Goal: Task Accomplishment & Management: Manage account settings

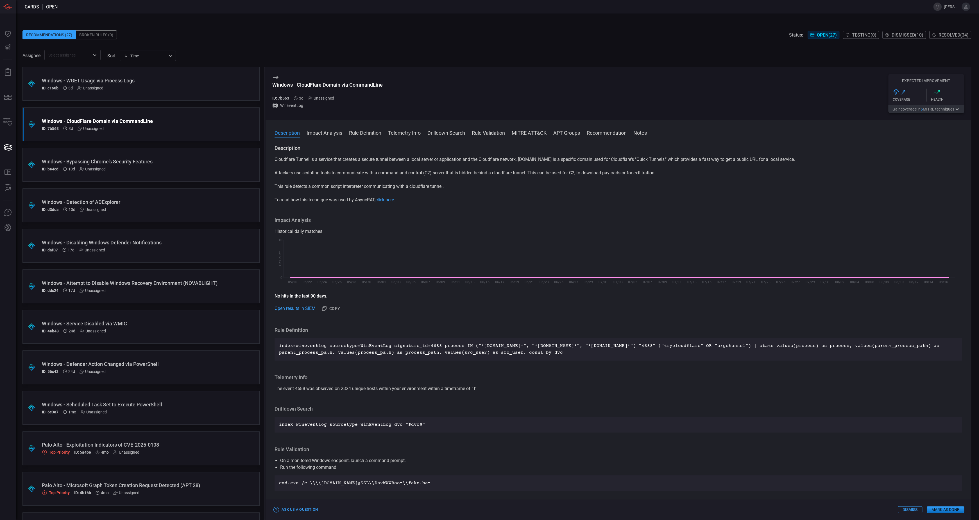
scroll to position [76, 0]
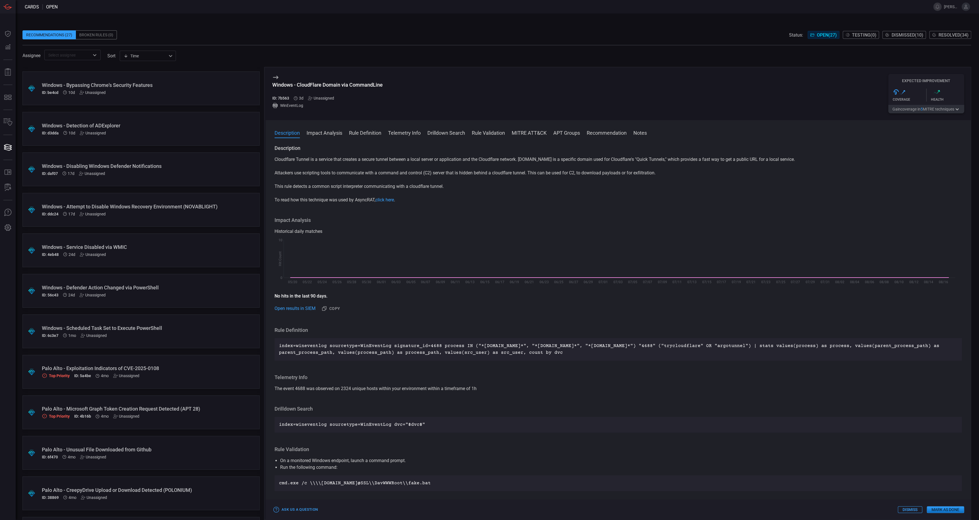
click at [149, 247] on div "Windows - Service Disabled via WMIC" at bounding box center [130, 247] width 177 height 6
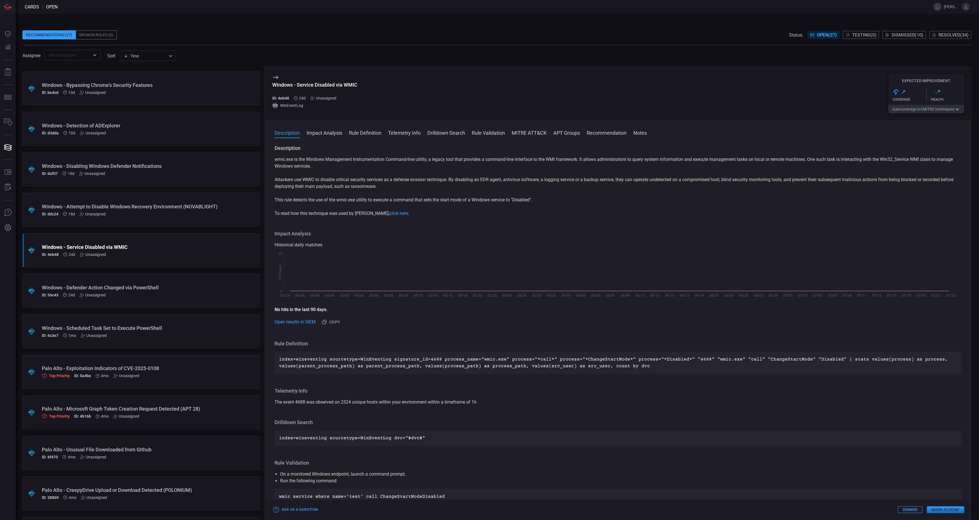
click at [930, 109] on button "Gain coverage in 5 MITRE technique s" at bounding box center [927, 109] width 76 height 8
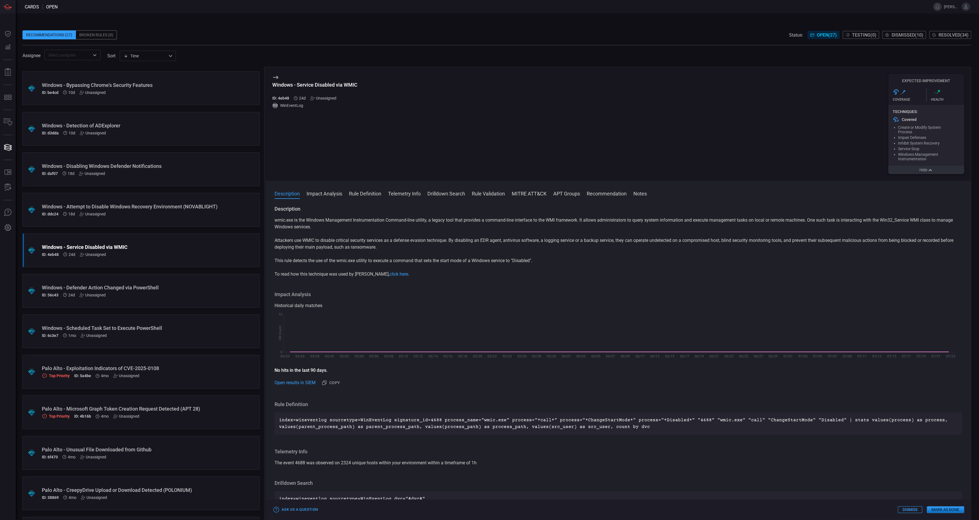
click at [925, 174] on button "Hide" at bounding box center [927, 170] width 76 height 8
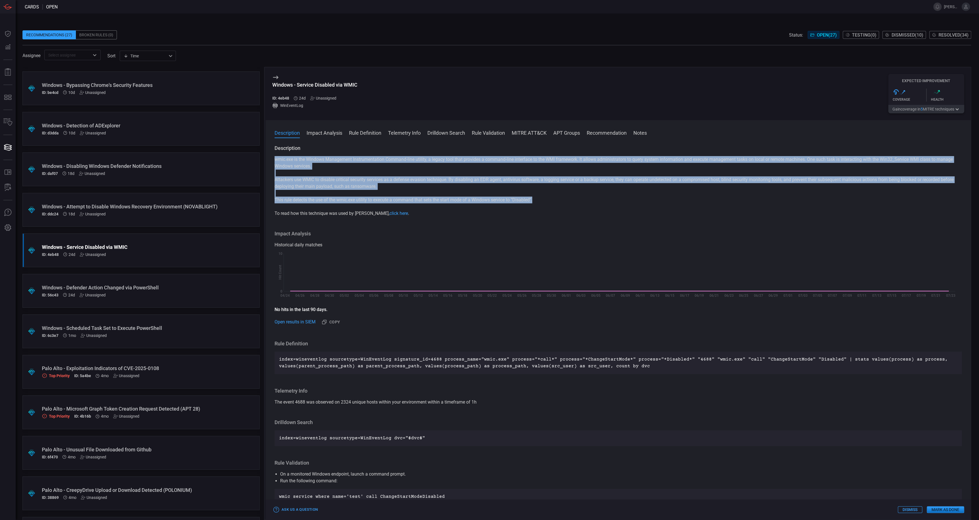
drag, startPoint x: 274, startPoint y: 160, endPoint x: 545, endPoint y: 201, distance: 273.3
click at [545, 201] on div "wmic.exe is the Windows Management Instrumentation Command-line utility, a lega…" at bounding box center [619, 186] width 688 height 61
copy div "wmic.exe is the Windows Management Instrumentation Command-line utility, a lega…"
click at [941, 510] on button "Mark as Done" at bounding box center [945, 509] width 37 height 7
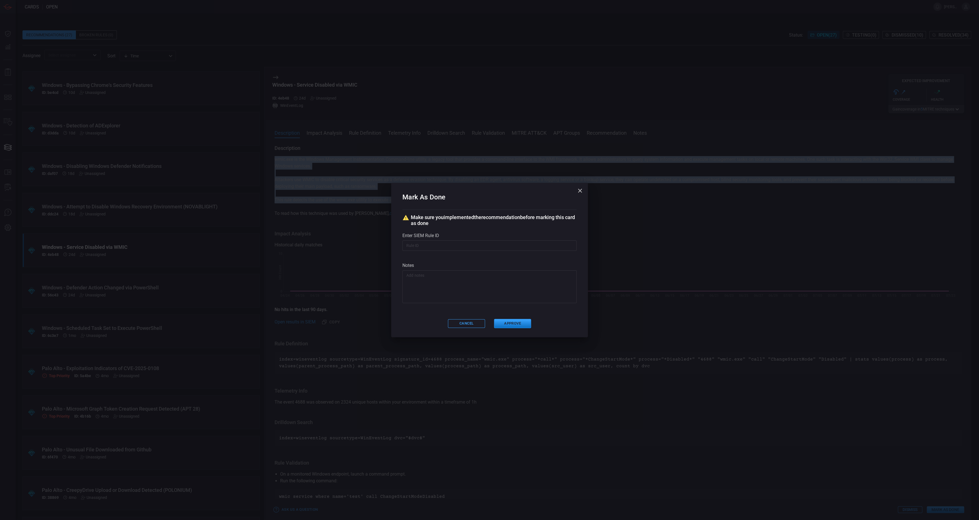
click at [454, 245] on input "text" at bounding box center [490, 245] width 174 height 10
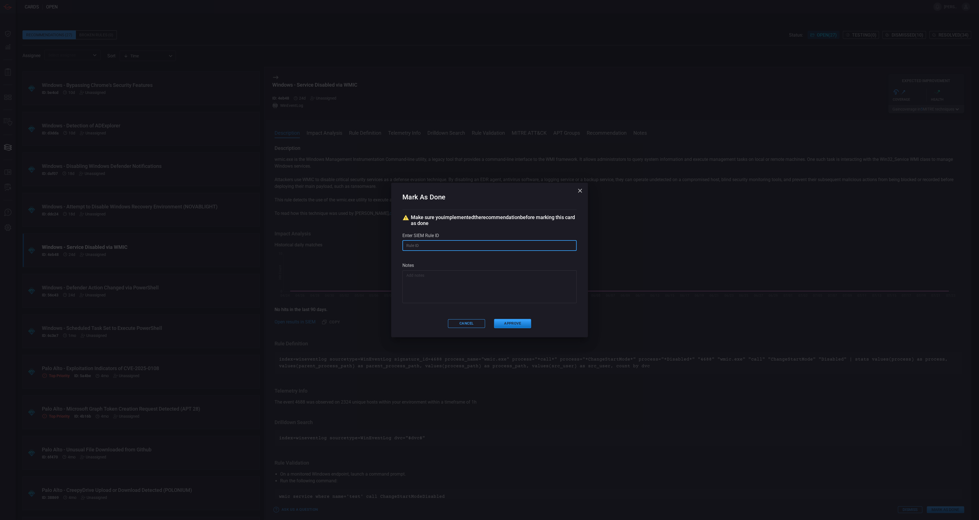
paste input "# /servicesNS/nobody/banner_cyber_csoc_team_app/saved/searches/Threat - Banner-…"
type input "# /servicesNS/nobody/banner_cyber_csoc_team_app/saved/searches/Threat - Banner-…"
click at [449, 275] on textarea at bounding box center [490, 286] width 166 height 28
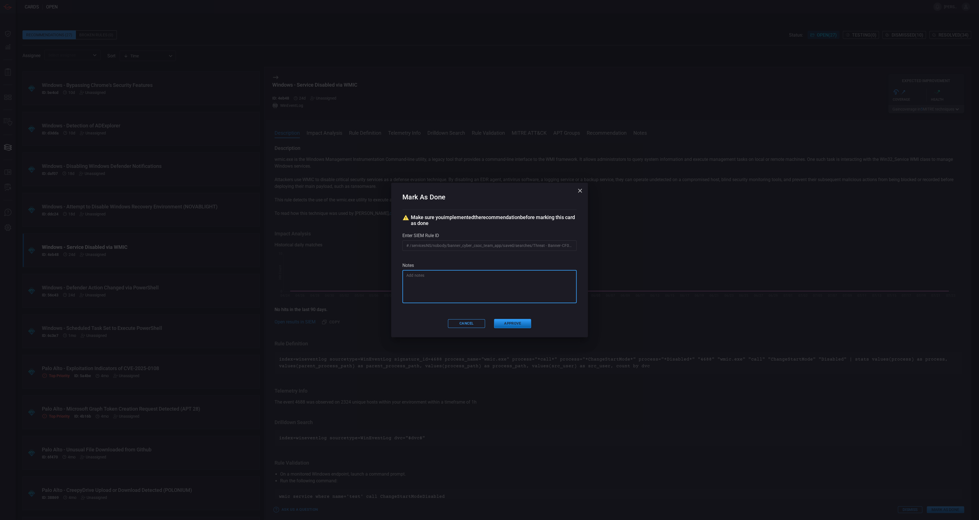
click at [515, 323] on button "Approve" at bounding box center [512, 323] width 37 height 9
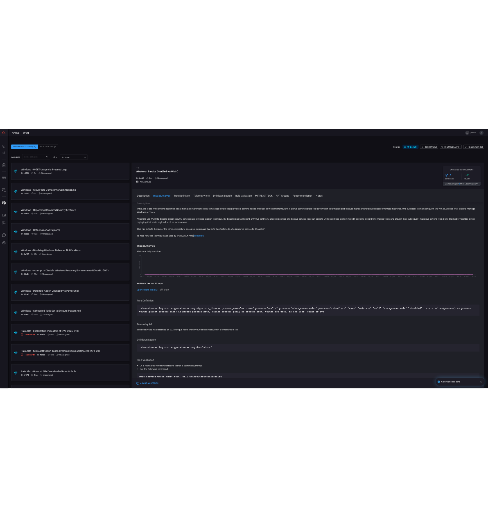
scroll to position [25, 0]
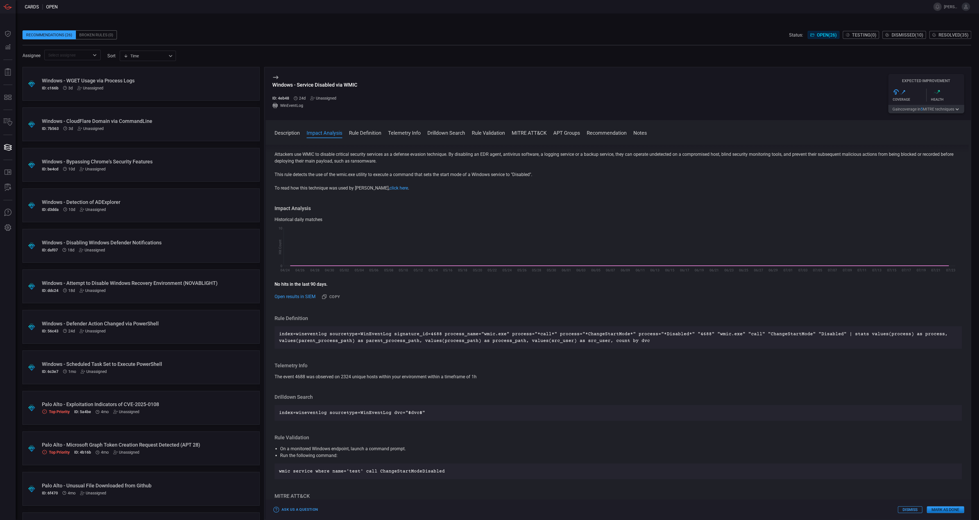
click at [185, 327] on div "Windows - Defender Action Changed via PowerShell ID: 56c43 24d Unassigned" at bounding box center [130, 326] width 177 height 13
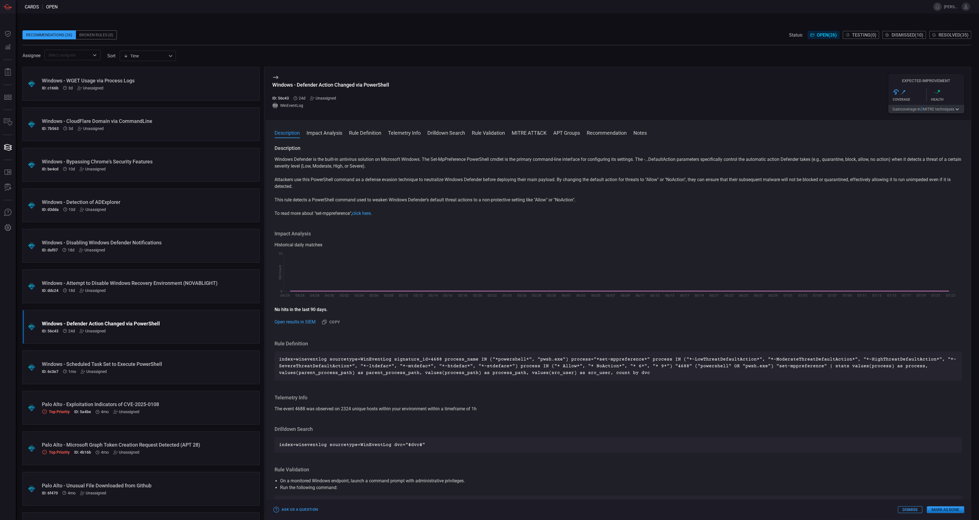
click at [902, 110] on button "Gain coverage in 2 MITRE technique s" at bounding box center [927, 109] width 76 height 8
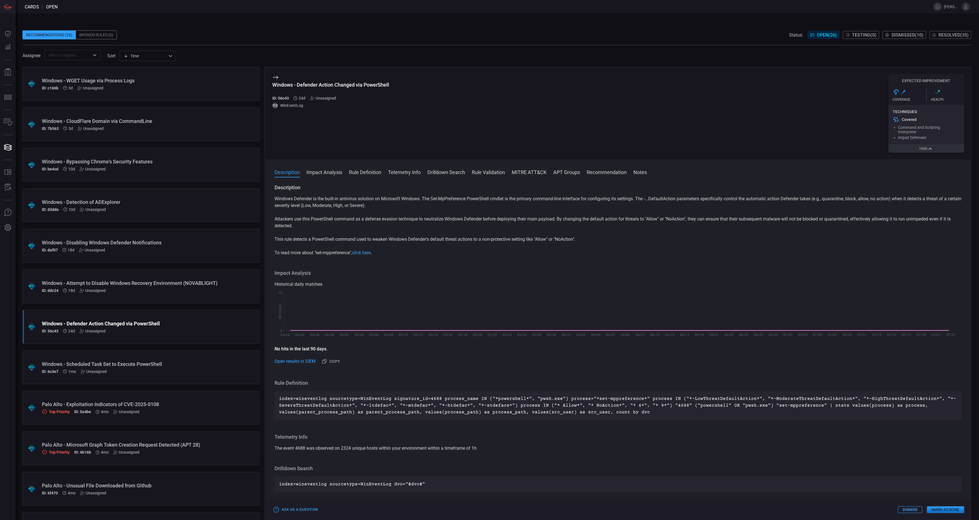
click at [932, 150] on icon "button" at bounding box center [931, 148] width 6 height 4
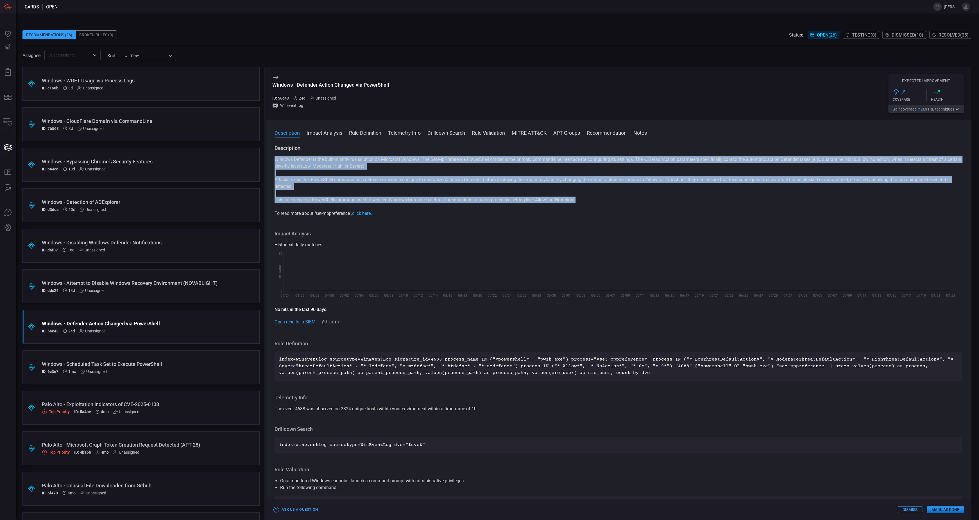
drag, startPoint x: 584, startPoint y: 201, endPoint x: 275, endPoint y: 159, distance: 311.8
click at [275, 159] on div "Windows Defender is the built-in antivirus solution on Microsoft Windows. The S…" at bounding box center [619, 186] width 688 height 61
copy div "Windows Defender is the built-in antivirus solution on Microsoft Windows. The S…"
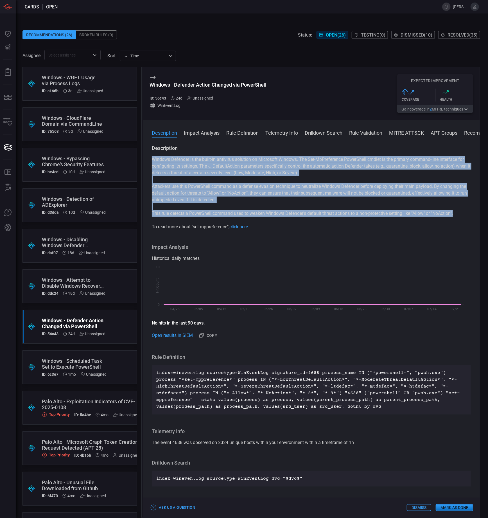
click at [358, 202] on p "Attackers use this PowerShell command as a defense evasion technique to neutral…" at bounding box center [311, 193] width 319 height 20
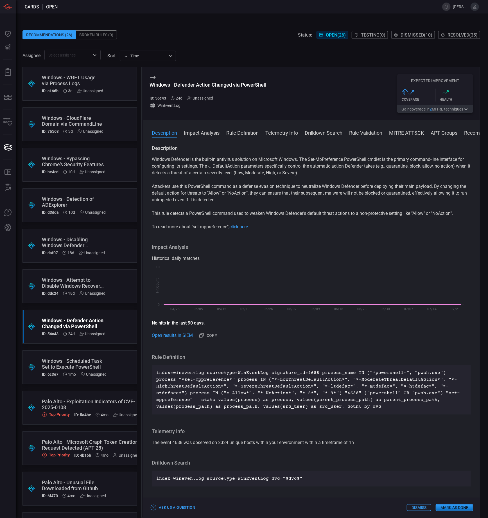
click at [446, 509] on button "Mark as Done" at bounding box center [454, 507] width 37 height 7
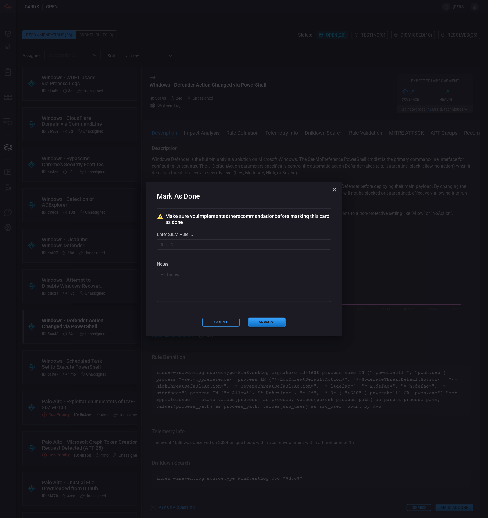
click at [460, 107] on div "Mark As Done Make sure you implemented the recommendation before marking this c…" at bounding box center [244, 259] width 488 height 518
click at [336, 190] on icon "button" at bounding box center [335, 190] width 4 height 4
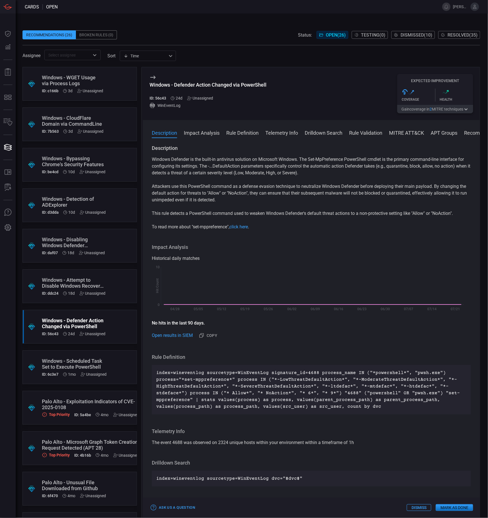
click at [453, 111] on button "Gain coverage in 2 MITRE technique s" at bounding box center [435, 109] width 76 height 8
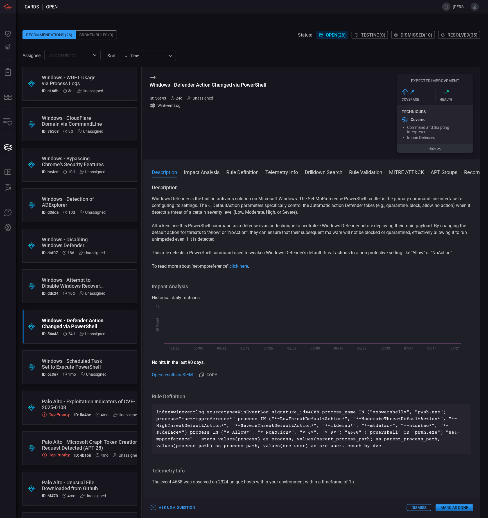
click at [442, 151] on icon "button" at bounding box center [439, 148] width 6 height 4
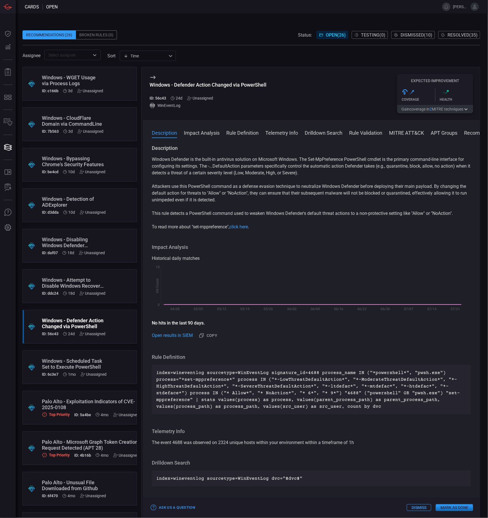
click at [460, 509] on button "Mark as Done" at bounding box center [454, 507] width 37 height 7
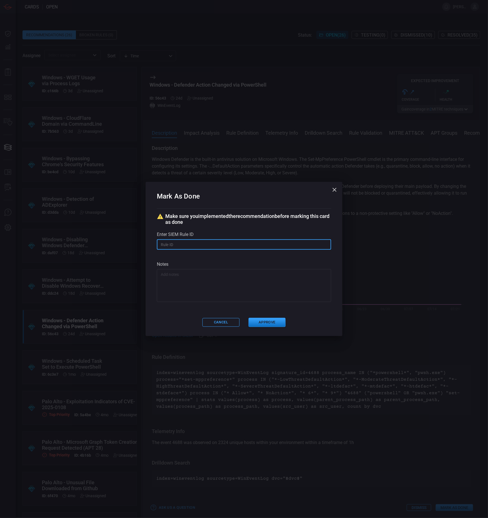
click at [276, 248] on input "text" at bounding box center [244, 244] width 174 height 10
paste input "# /servicesNS/nobody/banner_cyber_csoc_team_app/saved/searches/Threat - Banner-…"
type input "# /servicesNS/nobody/banner_cyber_csoc_team_app/saved/searches/Threat - Banner-…"
click at [259, 323] on button "Approve" at bounding box center [267, 322] width 37 height 9
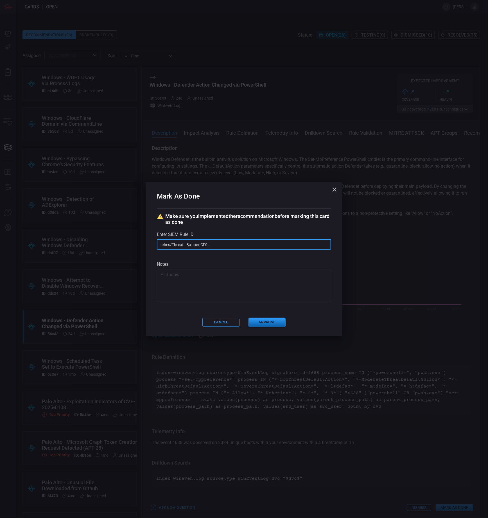
scroll to position [0, 0]
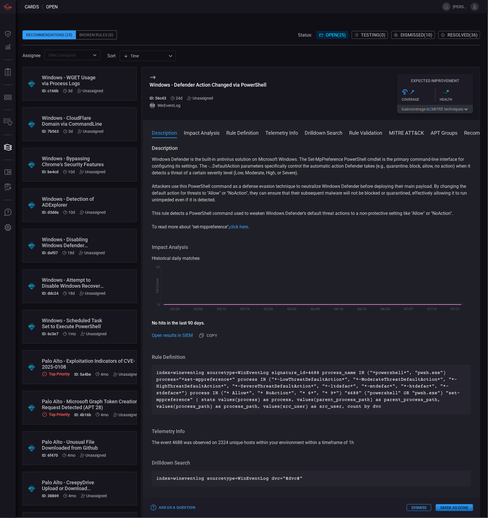
click at [100, 326] on div "Windows - Scheduled Task Set to Execute PowerShell" at bounding box center [74, 323] width 65 height 12
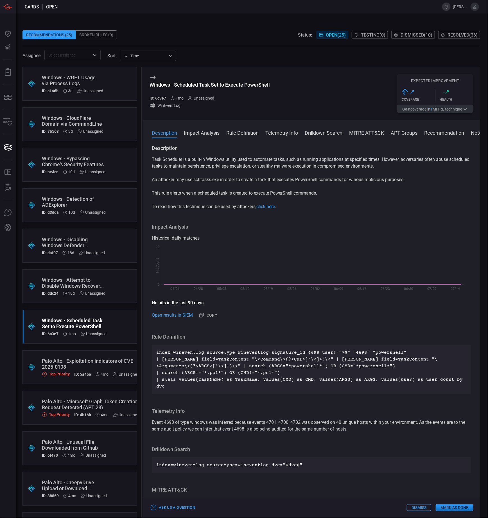
click at [431, 112] on button "Gain coverage in 1 MITRE technique" at bounding box center [435, 109] width 76 height 8
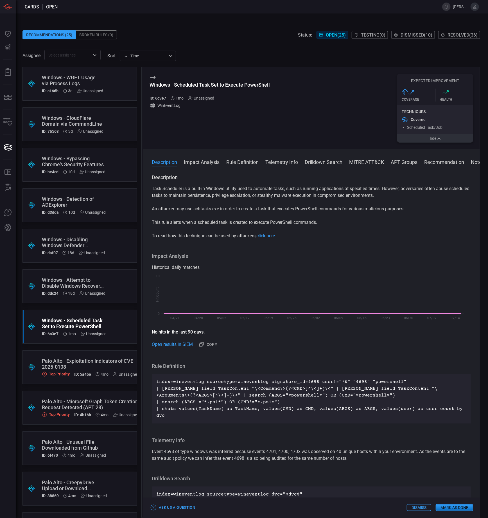
click at [432, 139] on button "Hide" at bounding box center [435, 138] width 76 height 8
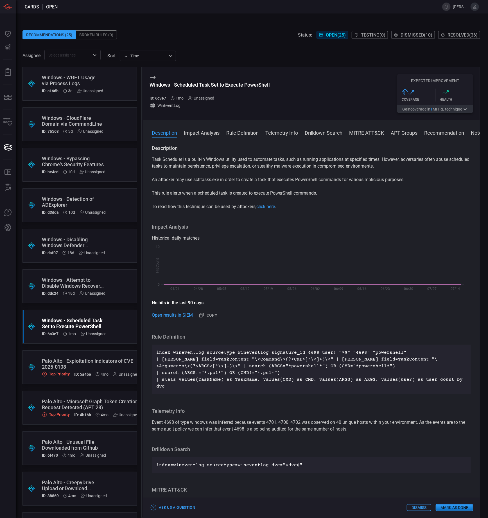
click at [205, 84] on div "Windows - Scheduled Task Set to Execute PowerShell" at bounding box center [210, 85] width 120 height 6
click at [253, 225] on h3 "Impact Analysis" at bounding box center [311, 226] width 319 height 7
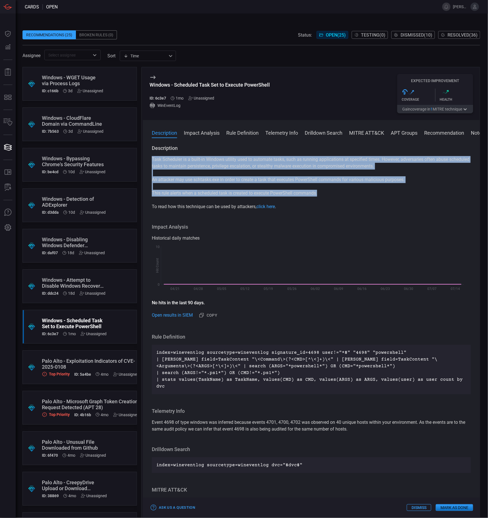
drag, startPoint x: 320, startPoint y: 193, endPoint x: 152, endPoint y: 163, distance: 170.8
click at [152, 163] on div "Task Scheduler is a built-in Windows utility used to automate tasks, such as ru…" at bounding box center [311, 183] width 319 height 54
copy div "Task Scheduler is a built-in Windows utility used to automate tasks, such as ru…"
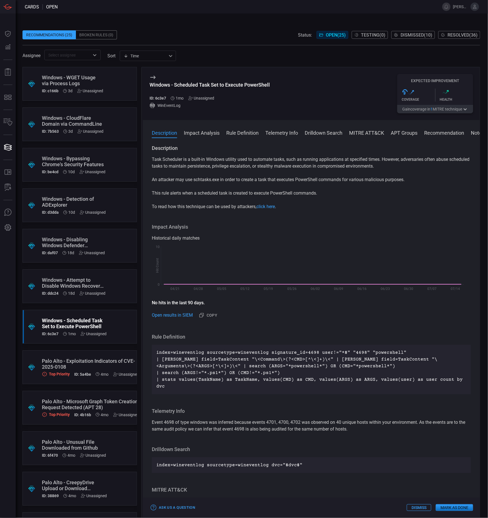
click at [121, 329] on div ".suggested_cards_icon{fill:url(#suggested_cards_icon);} Windows - Scheduled Tas…" at bounding box center [79, 327] width 114 height 34
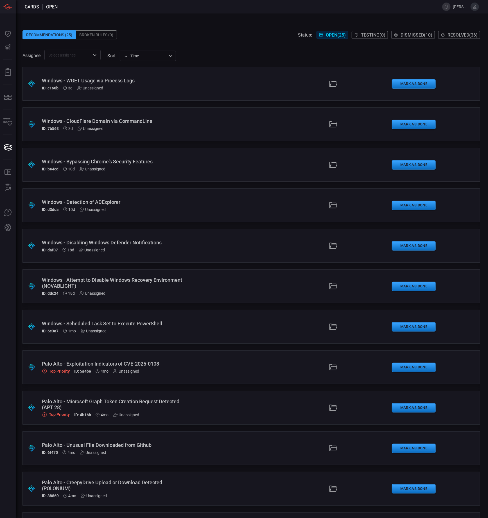
click at [126, 322] on div "Windows - Scheduled Task Set to Execute PowerShell" at bounding box center [116, 323] width 149 height 6
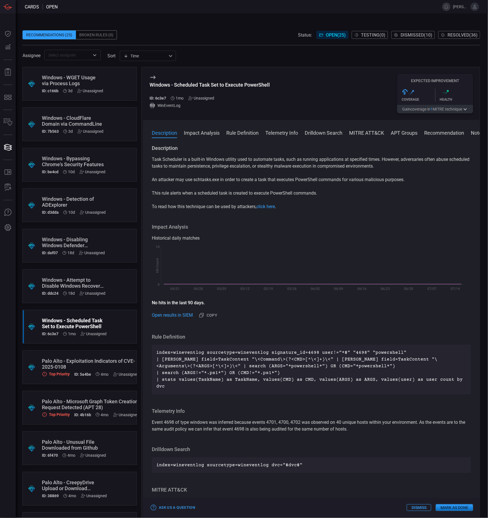
click at [441, 109] on button "Gain coverage in 1 MITRE technique" at bounding box center [435, 109] width 76 height 8
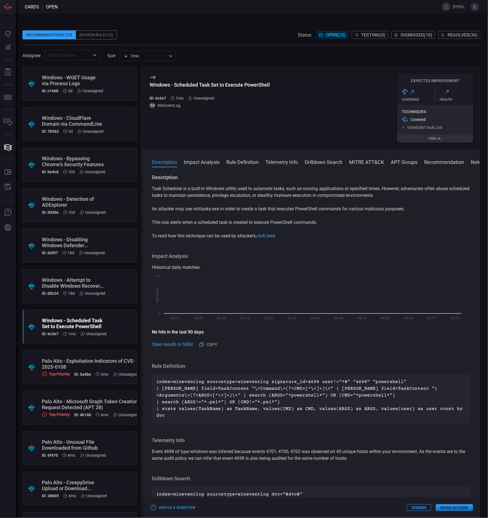
click at [448, 141] on button "Hide" at bounding box center [435, 138] width 76 height 8
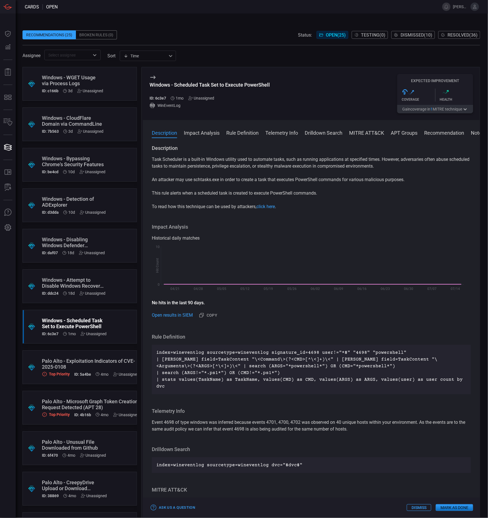
click at [459, 507] on button "Mark as Done" at bounding box center [454, 507] width 37 height 7
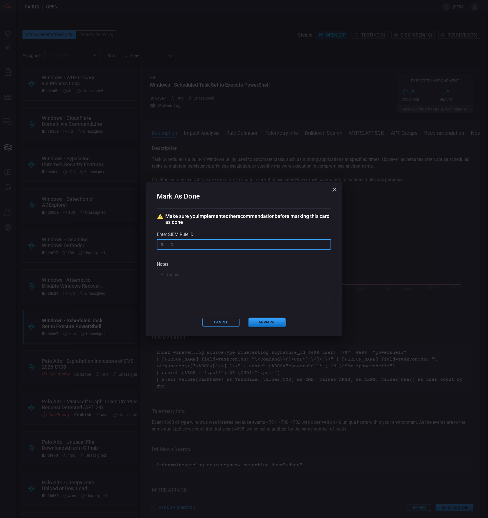
click at [229, 244] on input "text" at bounding box center [244, 244] width 174 height 10
paste input "# /servicesNS/nobody/banner_cyber_csoc_team_app/saved/searches/Threat - Banner-…"
type input "# /servicesNS/nobody/banner_cyber_csoc_team_app/saved/searches/Threat - Banner-…"
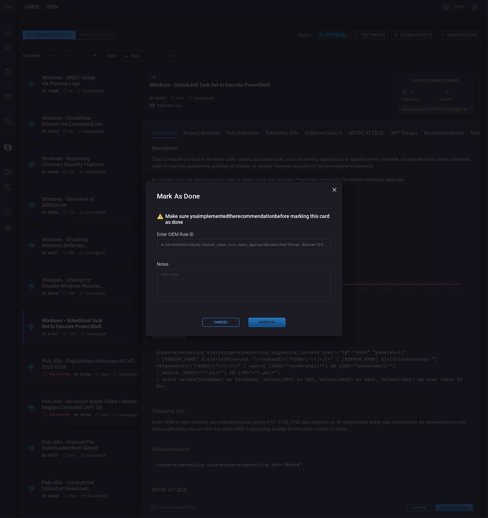
click at [263, 323] on button "Approve" at bounding box center [267, 322] width 37 height 9
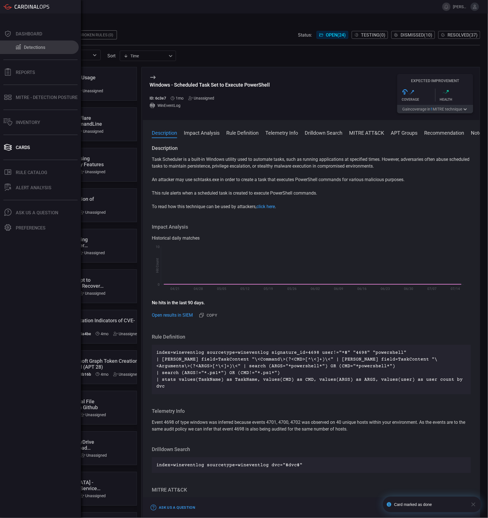
click at [6, 48] on button "Detections" at bounding box center [39, 46] width 79 height 13
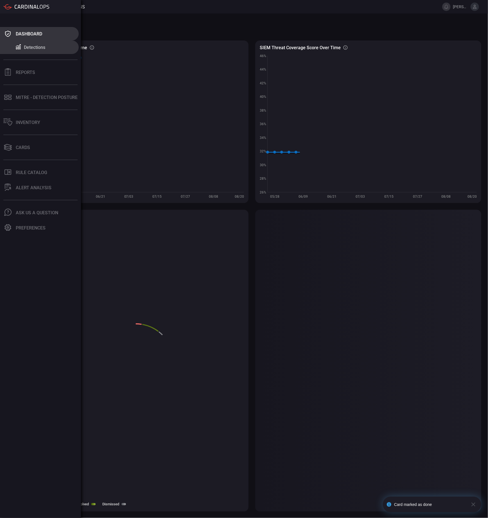
click at [17, 35] on div "Dashboard" at bounding box center [29, 33] width 26 height 5
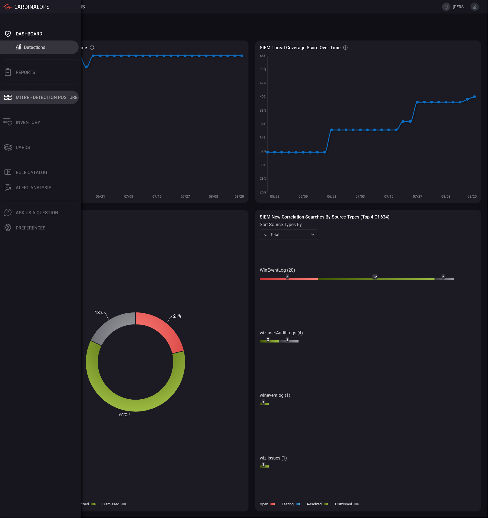
click at [9, 98] on icon at bounding box center [9, 99] width 3 height 2
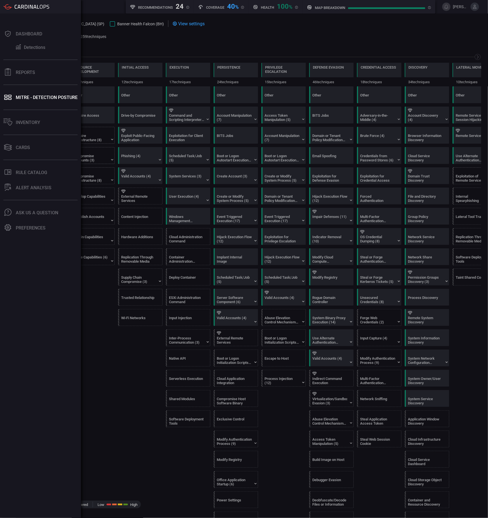
scroll to position [0, 73]
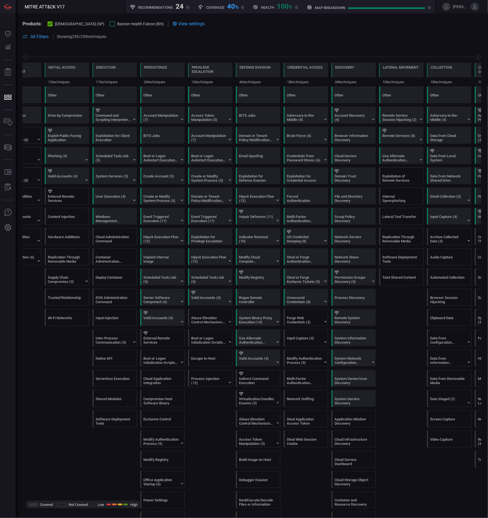
click at [110, 24] on div at bounding box center [112, 23] width 5 height 5
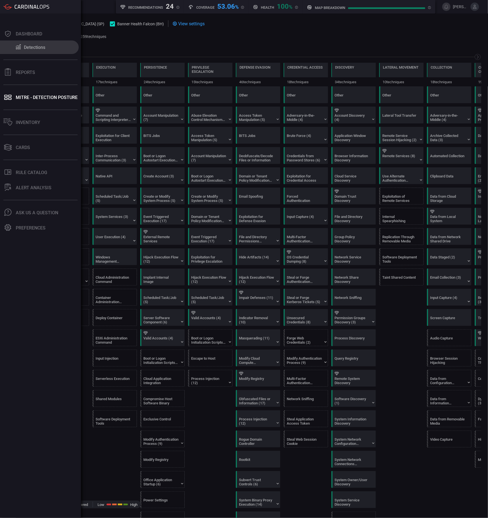
click at [36, 48] on div "Detections" at bounding box center [34, 47] width 21 height 5
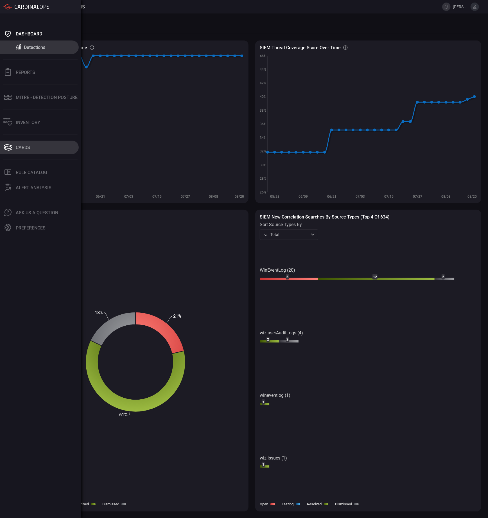
drag, startPoint x: 42, startPoint y: 146, endPoint x: 40, endPoint y: 143, distance: 3.3
click at [42, 146] on button "Cards" at bounding box center [39, 147] width 79 height 13
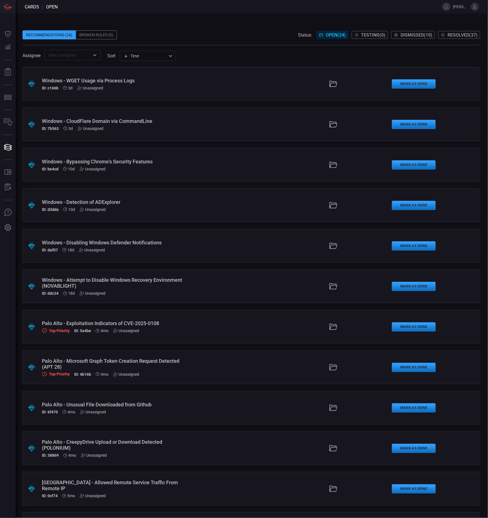
click at [113, 125] on div "Windows - CloudFlare Domain via CommandLine ID: 7b563 3d Unassigned" at bounding box center [116, 124] width 149 height 13
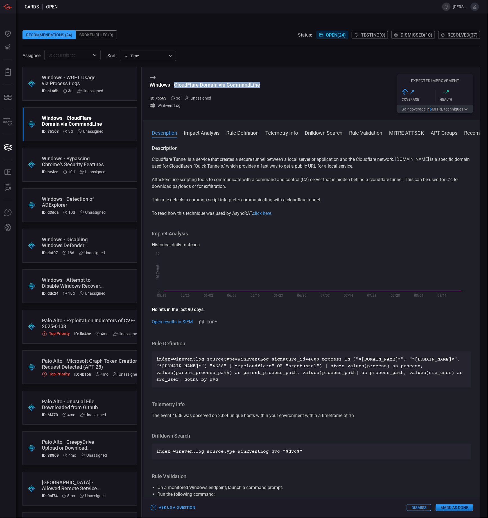
drag, startPoint x: 262, startPoint y: 84, endPoint x: 175, endPoint y: 86, distance: 87.5
click at [175, 86] on div "Windows - CloudFlare Domain via CommandLine ID: 7b563 3d Unassigned WinEventLog…" at bounding box center [311, 93] width 337 height 53
click at [175, 86] on div "Windows - CloudFlare Domain via CommandLine" at bounding box center [205, 85] width 110 height 6
drag, startPoint x: 150, startPoint y: 84, endPoint x: 265, endPoint y: 87, distance: 114.7
click at [265, 87] on div "Windows - CloudFlare Domain via CommandLine ID: 7b563 3d Unassigned WinEventLog…" at bounding box center [311, 93] width 337 height 53
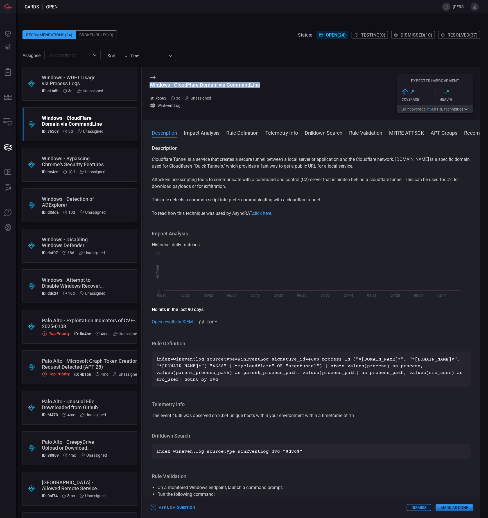
drag, startPoint x: 265, startPoint y: 87, endPoint x: 251, endPoint y: 84, distance: 14.5
copy div "Windows - CloudFlare Domain via CommandLine"
click at [99, 92] on div "Unassigned" at bounding box center [90, 91] width 26 height 4
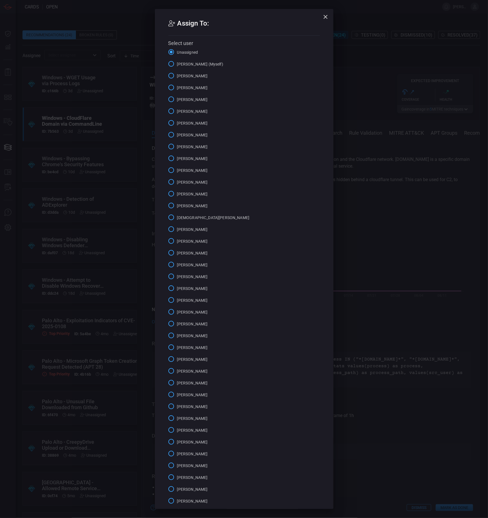
click at [101, 91] on div "Assign To: Select user Unassigned [PERSON_NAME] (Myself) [PERSON_NAME] [PERSON_…" at bounding box center [244, 259] width 488 height 518
click at [117, 78] on div "Assign To: Select user Unassigned [PERSON_NAME] (Myself) [PERSON_NAME] [PERSON_…" at bounding box center [244, 259] width 488 height 518
click at [325, 15] on icon "button" at bounding box center [325, 16] width 7 height 7
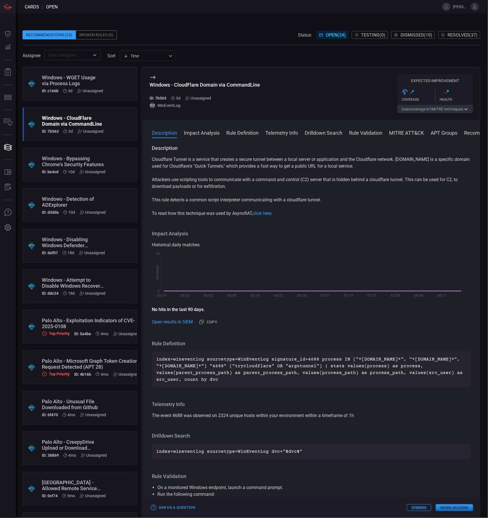
click at [104, 82] on div ".suggested_cards_icon{fill:url(#suggested_cards_icon);} Windows - WGET Usage vi…" at bounding box center [79, 84] width 114 height 34
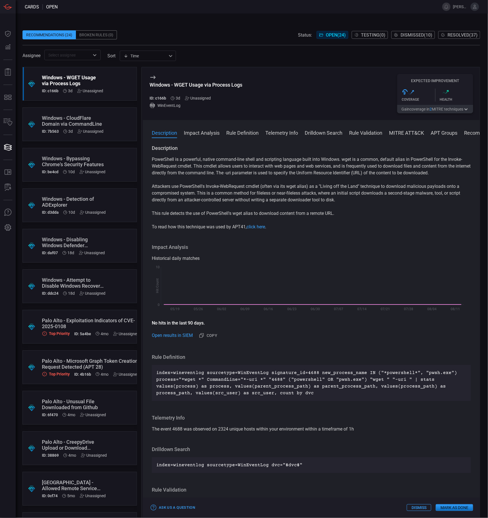
click at [435, 108] on button "Gain coverage in 2 MITRE technique s" at bounding box center [435, 109] width 76 height 8
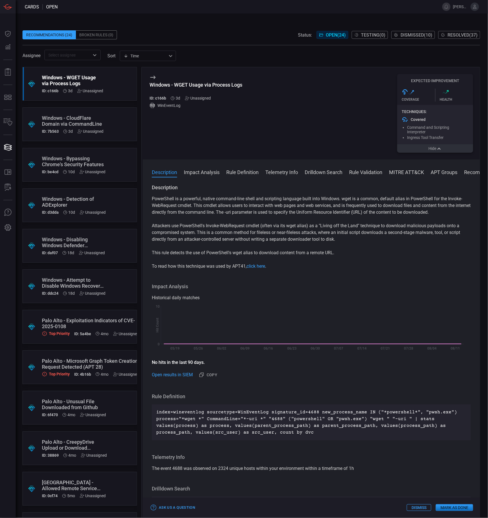
click at [430, 150] on button "Hide" at bounding box center [435, 148] width 76 height 8
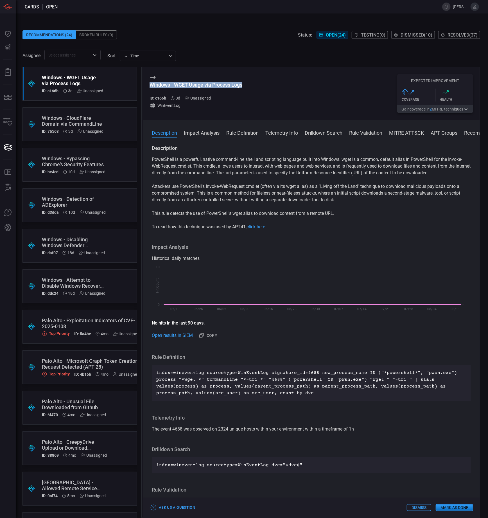
drag, startPoint x: 244, startPoint y: 85, endPoint x: 151, endPoint y: 85, distance: 93.1
click at [151, 85] on div "Windows - WGET Usage via Process Logs ID: c166b 3d Unassigned WinEventLog Expec…" at bounding box center [311, 93] width 337 height 53
copy div "Windows - WGET Usage via Process Logs"
click at [80, 123] on div "Windows - CloudFlare Domain via CommandLine" at bounding box center [73, 121] width 62 height 12
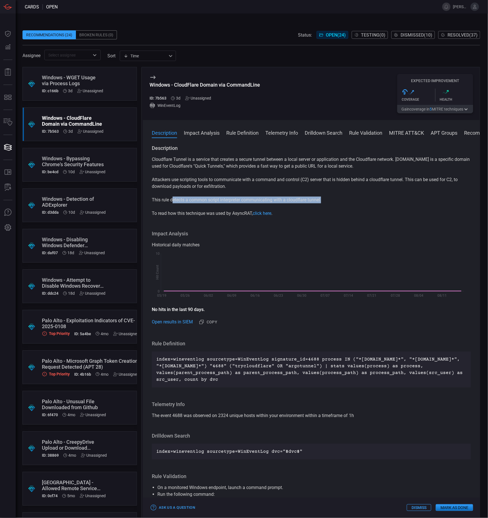
drag, startPoint x: 326, startPoint y: 199, endPoint x: 166, endPoint y: 199, distance: 159.7
click at [166, 199] on p "This rule detects a common script interpreter communicating with a cloudflare t…" at bounding box center [311, 200] width 319 height 7
drag, startPoint x: 166, startPoint y: 199, endPoint x: 161, endPoint y: 198, distance: 4.9
click at [161, 198] on p "This rule detects a common script interpreter communicating with a cloudflare t…" at bounding box center [311, 200] width 319 height 7
drag, startPoint x: 161, startPoint y: 198, endPoint x: 353, endPoint y: 205, distance: 192.4
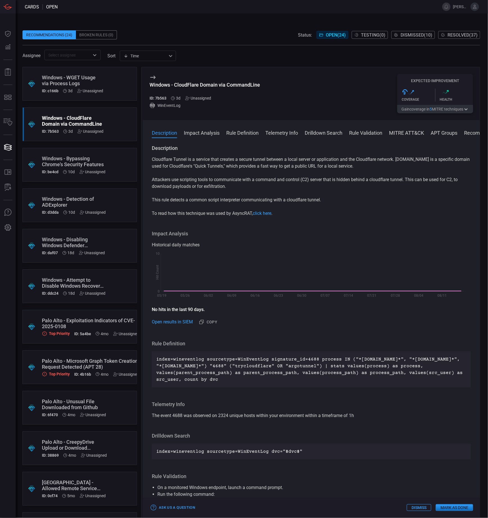
click at [353, 205] on div "Cloudflare Tunnel is a service that creates a secure tunnel between a local ser…" at bounding box center [311, 186] width 319 height 61
copy p "This rule detects a common script interpreter co"
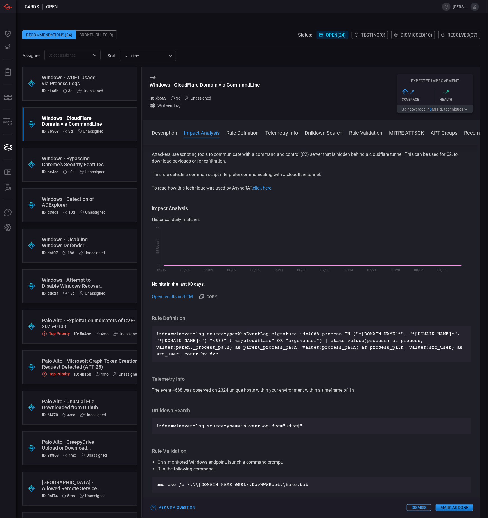
scroll to position [25, 0]
drag, startPoint x: 312, startPoint y: 353, endPoint x: 157, endPoint y: 335, distance: 156.2
click at [157, 335] on p "index=wineventlog sourcetype=WinEventLog signature_id=4688 process IN ("*[DOMAI…" at bounding box center [311, 344] width 310 height 27
copy p "index=wineventlog sourcetype=WinEventLog signature_id=4688 process IN ("*[DOMAI…"
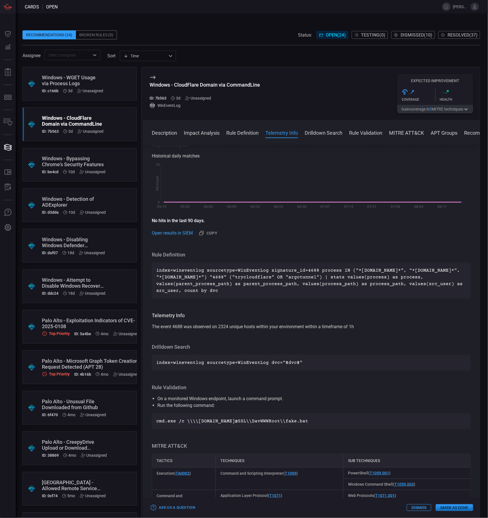
scroll to position [256, 0]
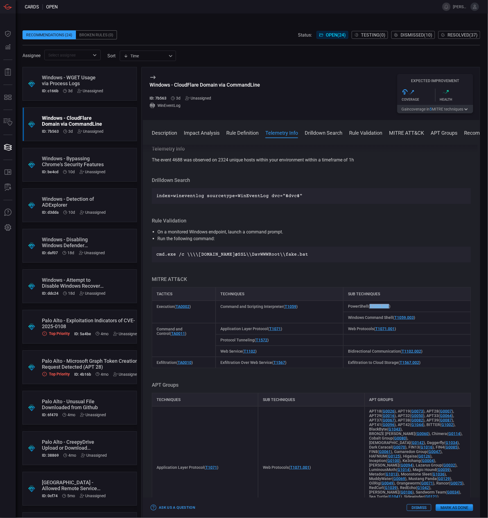
copy link "T1059.001"
drag, startPoint x: 388, startPoint y: 306, endPoint x: 368, endPoint y: 306, distance: 19.4
click at [368, 306] on span "PowerShell ( T1059.001 )" at bounding box center [369, 306] width 42 height 4
drag, startPoint x: 394, startPoint y: 329, endPoint x: 373, endPoint y: 328, distance: 20.3
click at [373, 328] on span "Web Protocols ( T1071.001 )" at bounding box center [372, 328] width 48 height 4
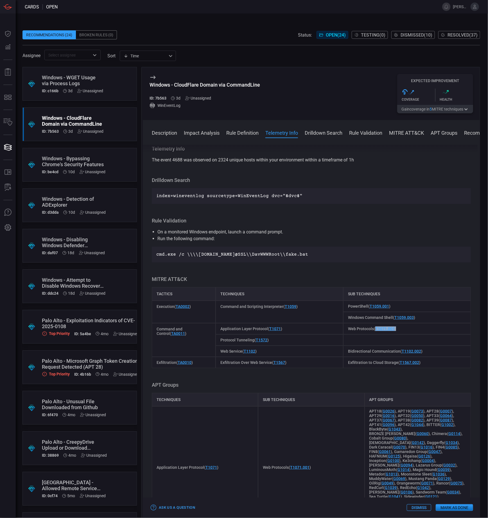
copy span "T1071.001 )"
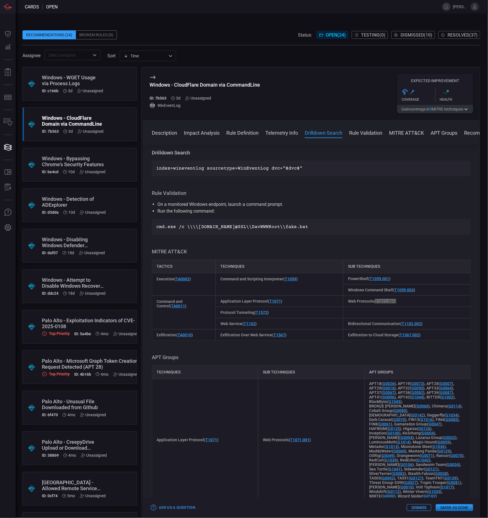
scroll to position [281, 0]
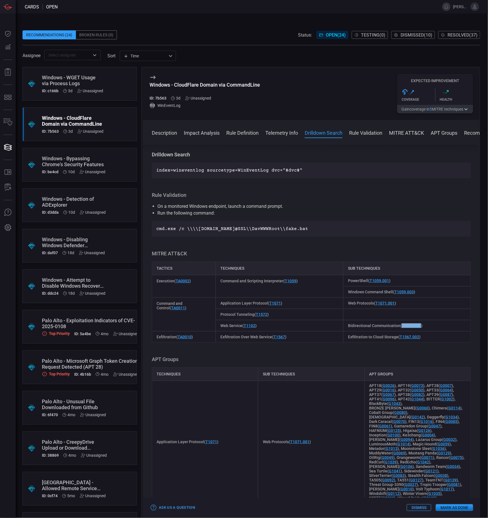
drag, startPoint x: 418, startPoint y: 326, endPoint x: 400, endPoint y: 325, distance: 18.3
click at [400, 325] on span "Bidirectional Communication ( T1102.002 )" at bounding box center [385, 325] width 74 height 4
copy link "T1102.002"
drag, startPoint x: 417, startPoint y: 338, endPoint x: 397, endPoint y: 337, distance: 19.4
click at [397, 337] on span "Exfiltration to Cloud Storage ( T1567.002 )" at bounding box center [384, 337] width 73 height 4
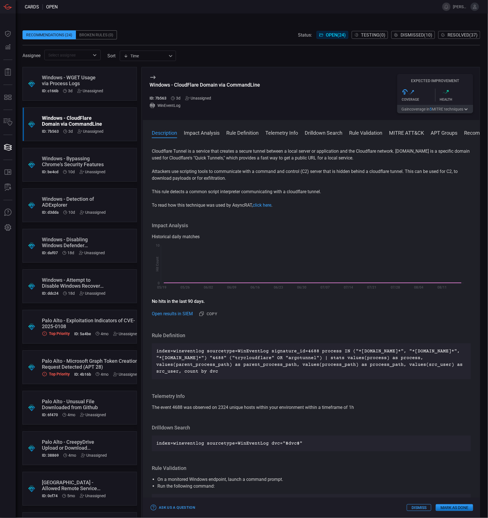
scroll to position [0, 0]
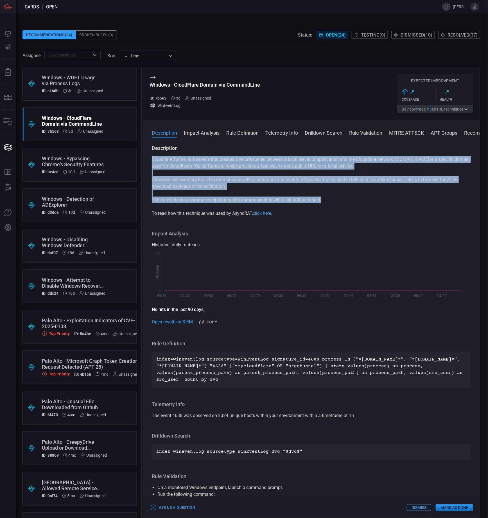
drag, startPoint x: 326, startPoint y: 200, endPoint x: 150, endPoint y: 156, distance: 181.4
click at [150, 156] on div "Description Cloudflare Tunnel is a service that creates a secure tunnel between…" at bounding box center [311, 330] width 337 height 371
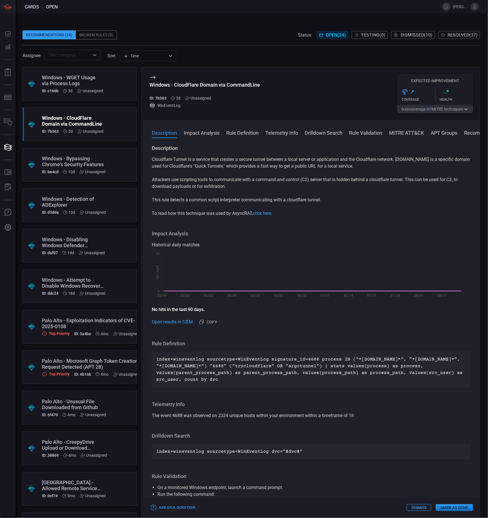
click at [319, 214] on p "To read how this technique was used by AsyncRAT, click here ." at bounding box center [311, 213] width 319 height 7
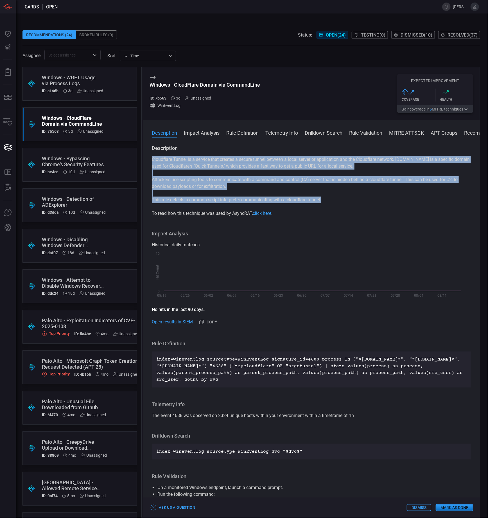
drag, startPoint x: 302, startPoint y: 196, endPoint x: 152, endPoint y: 159, distance: 154.5
click at [152, 159] on div "Cloudflare Tunnel is a service that creates a secure tunnel between a local ser…" at bounding box center [311, 186] width 319 height 61
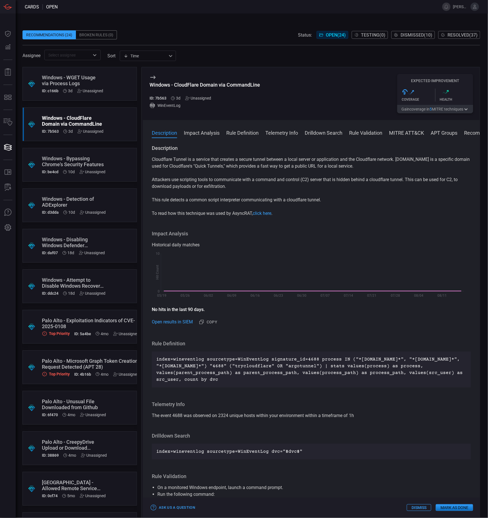
click at [115, 80] on div ".suggested_cards_icon{fill:url(#suggested_cards_icon);} Windows - WGET Usage vi…" at bounding box center [79, 84] width 114 height 34
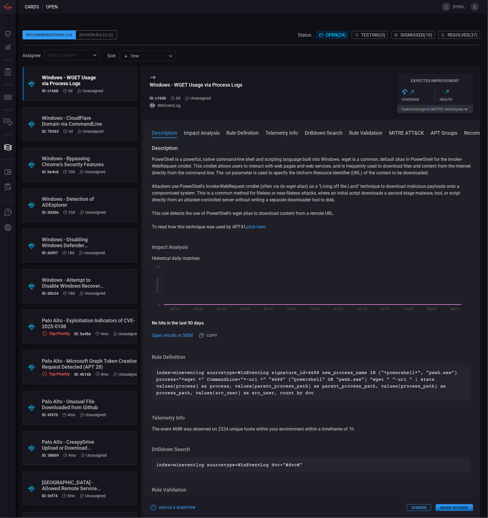
click at [101, 77] on div "Windows - WGET Usage via Process Logs" at bounding box center [73, 80] width 62 height 12
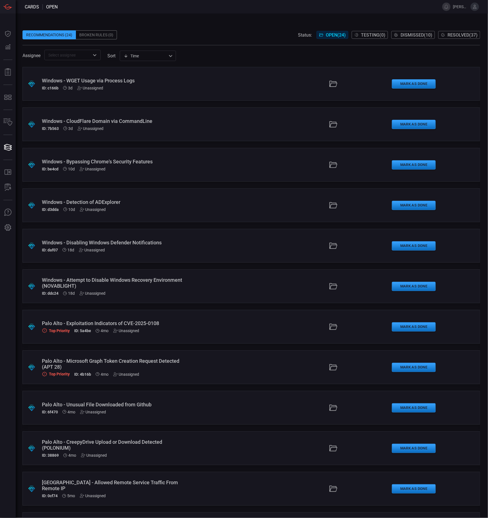
click at [144, 89] on div "ID: c166b 3d Unassigned" at bounding box center [116, 88] width 149 height 4
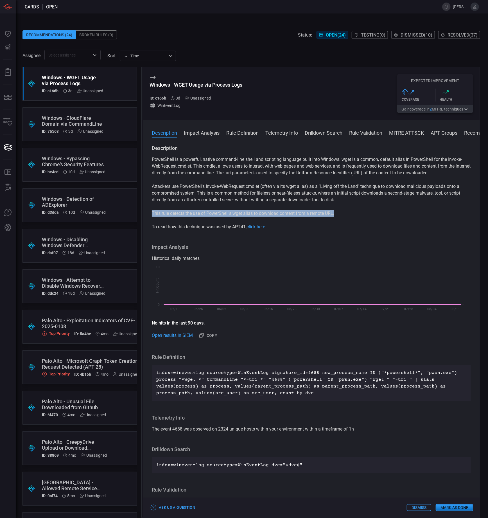
drag, startPoint x: 341, startPoint y: 214, endPoint x: 149, endPoint y: 213, distance: 192.3
click at [149, 213] on div "Description PowerShell is a powerful, native command-line shell and scripting l…" at bounding box center [311, 330] width 337 height 371
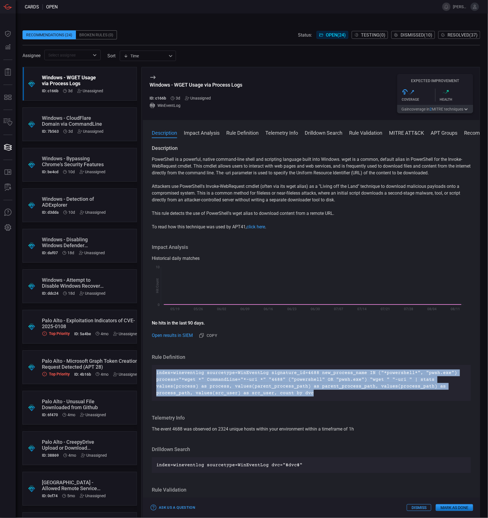
drag, startPoint x: 310, startPoint y: 396, endPoint x: 157, endPoint y: 371, distance: 155.4
click at [157, 371] on p "index=wineventlog sourcetype=WinEventLog signature_id=4688 new_process_name IN …" at bounding box center [311, 382] width 310 height 27
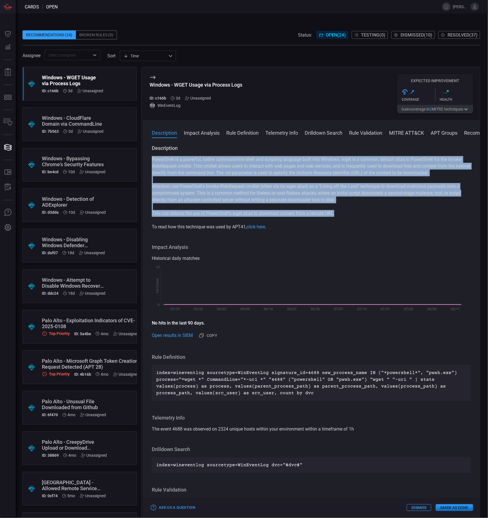
drag, startPoint x: 342, startPoint y: 214, endPoint x: 153, endPoint y: 159, distance: 197.6
click at [153, 159] on div "PowerShell is a powerful, native command-line shell and scripting language buil…" at bounding box center [311, 193] width 319 height 74
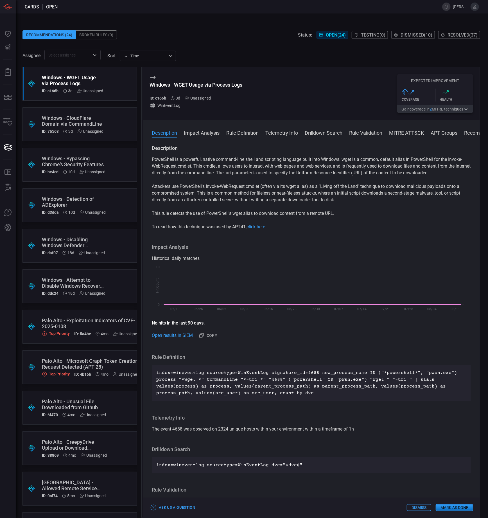
click at [76, 116] on div "Windows - CloudFlare Domain via CommandLine" at bounding box center [73, 121] width 62 height 12
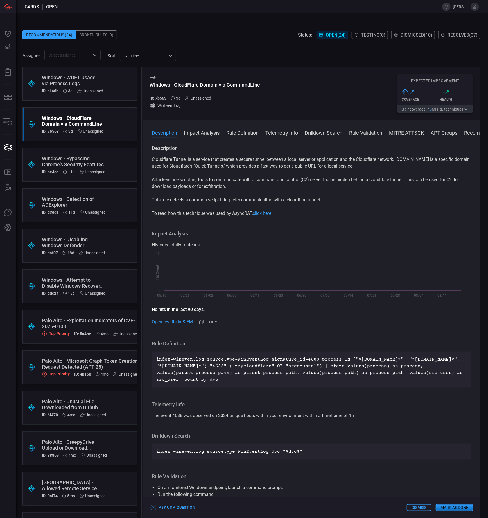
click at [101, 77] on div "Windows - WGET Usage via Process Logs" at bounding box center [73, 80] width 62 height 12
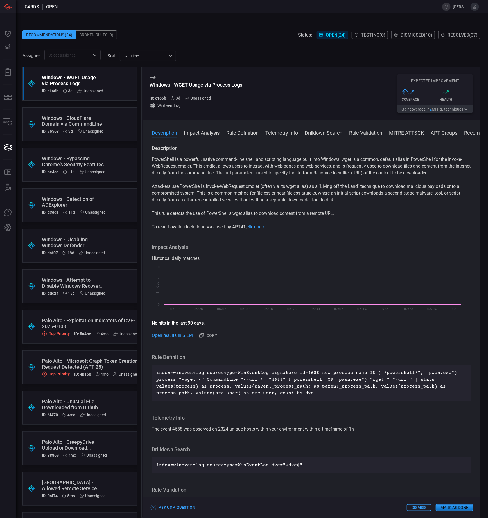
click at [77, 85] on div "Windows - WGET Usage via Process Logs" at bounding box center [73, 80] width 62 height 12
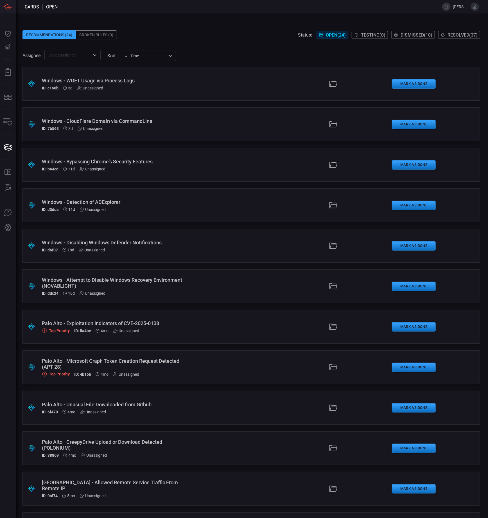
click at [85, 90] on div "Unassigned" at bounding box center [90, 88] width 26 height 4
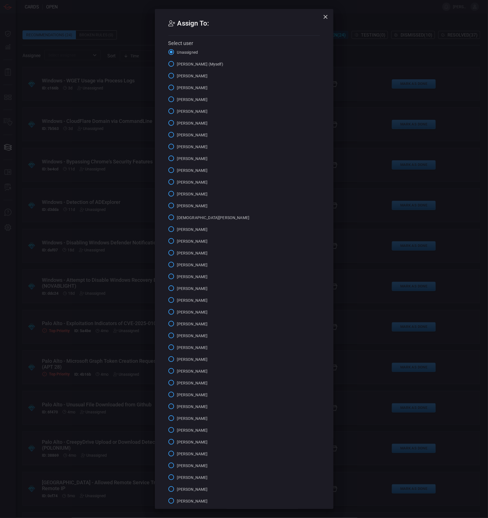
click at [104, 78] on div "Assign To: Select user Unassigned [PERSON_NAME] (Myself) [PERSON_NAME] [PERSON_…" at bounding box center [244, 259] width 488 height 518
click at [98, 87] on div "Assign To: Select user Unassigned [PERSON_NAME] (Myself) [PERSON_NAME] [PERSON_…" at bounding box center [244, 259] width 488 height 518
click at [323, 16] on icon "button" at bounding box center [325, 16] width 7 height 7
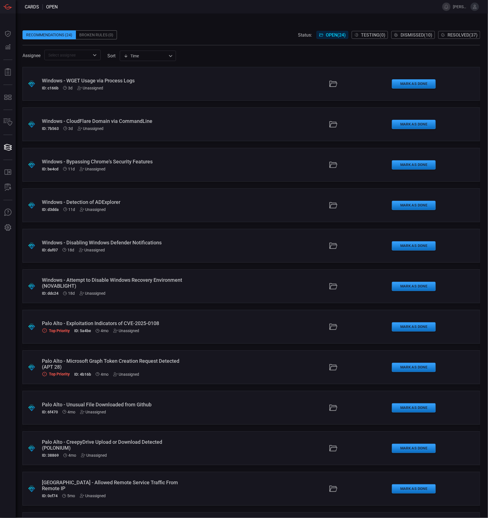
click at [156, 91] on div ".suggested_cards_icon{fill:url(#suggested_cards_icon);} Windows - WGET Usage vi…" at bounding box center [251, 84] width 458 height 34
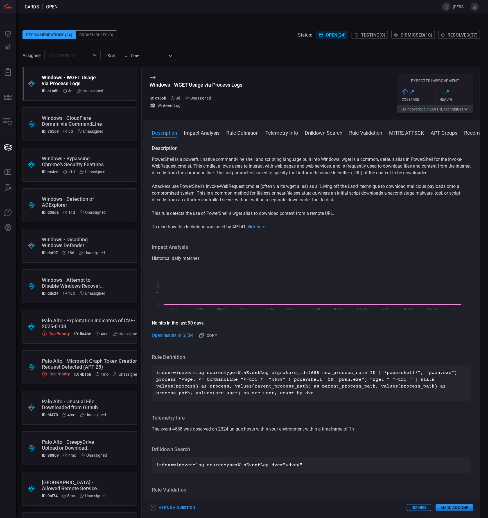
click at [112, 281] on div ".suggested_cards_icon{fill:url(#suggested_cards_icon);} Windows - Attempt to Di…" at bounding box center [79, 286] width 114 height 34
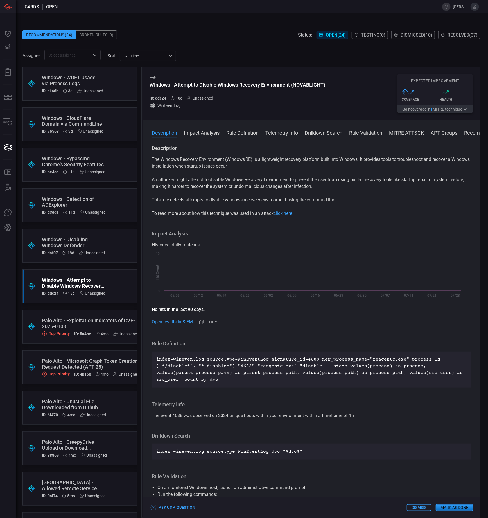
click at [428, 108] on button "Gain coverage in 1 MITRE technique" at bounding box center [435, 109] width 76 height 8
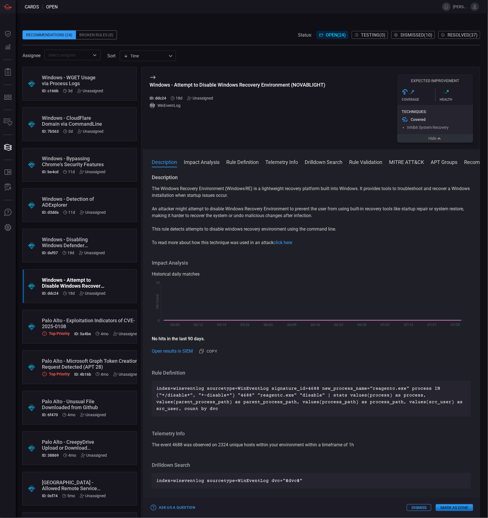
click at [424, 139] on button "Hide" at bounding box center [435, 138] width 76 height 8
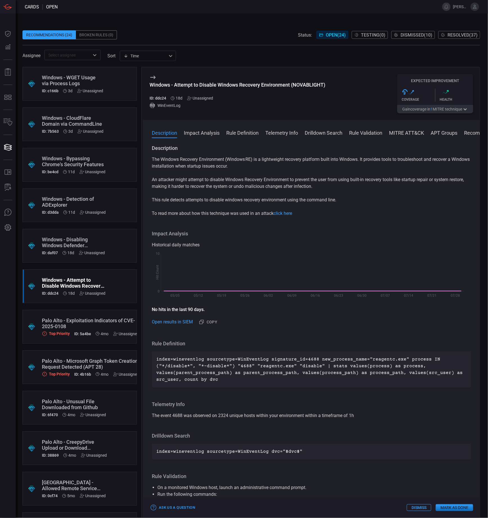
click at [89, 233] on div ".suggested_cards_icon{fill:url(#suggested_cards_icon);} Windows - Disabling Win…" at bounding box center [79, 246] width 114 height 34
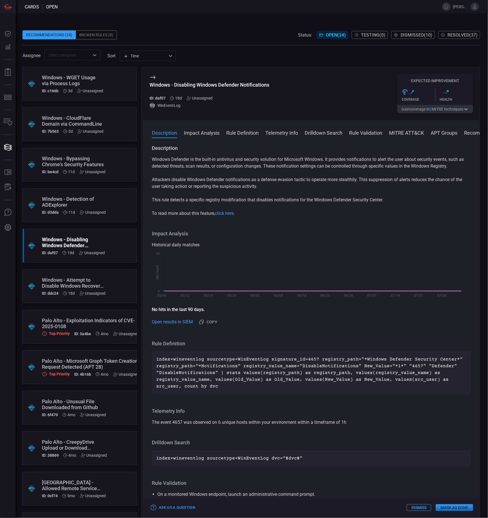
click at [435, 112] on button "Gain coverage in 2 MITRE technique s" at bounding box center [435, 109] width 76 height 8
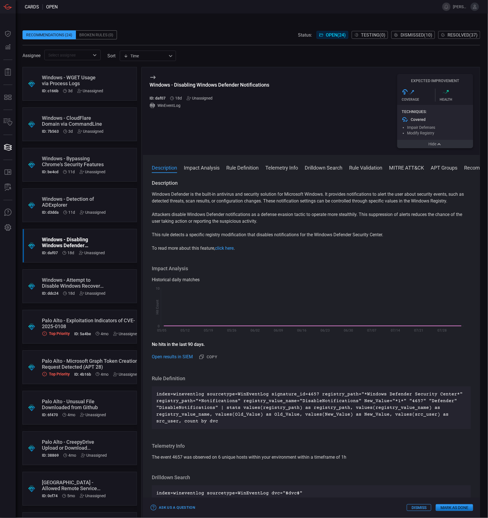
click at [428, 147] on button "Hide" at bounding box center [435, 144] width 76 height 8
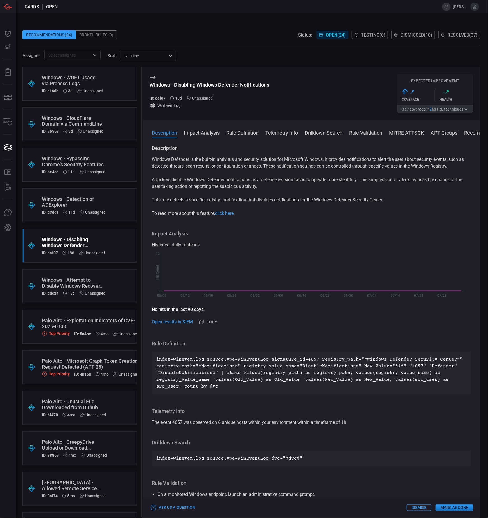
click at [84, 202] on div "Windows - Detection of ADExplorer" at bounding box center [74, 202] width 64 height 12
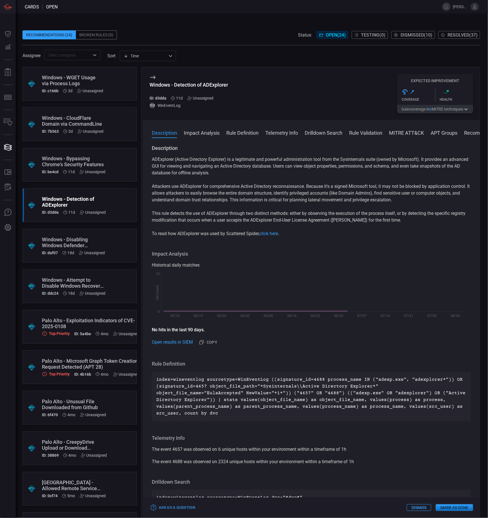
click at [449, 110] on button "Gain coverage in 6 MITRE technique s" at bounding box center [435, 109] width 76 height 8
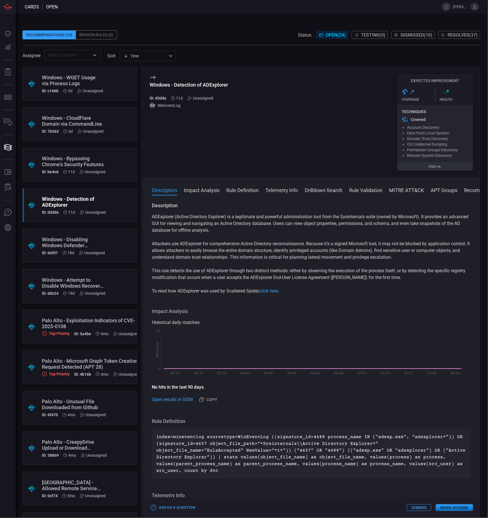
click at [441, 169] on icon "button" at bounding box center [439, 166] width 6 height 4
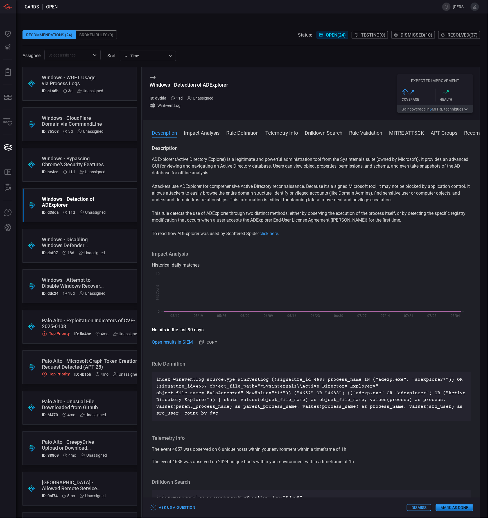
click at [103, 167] on div "Windows - Bypassing Chrome's Security Features" at bounding box center [74, 161] width 64 height 12
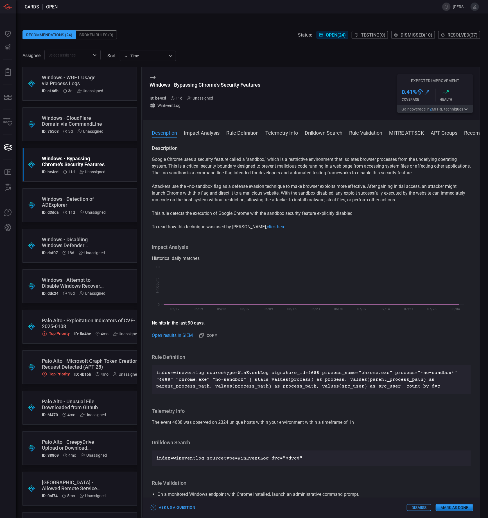
click at [444, 110] on button "Gain coverage in 2 MITRE technique s" at bounding box center [435, 109] width 76 height 8
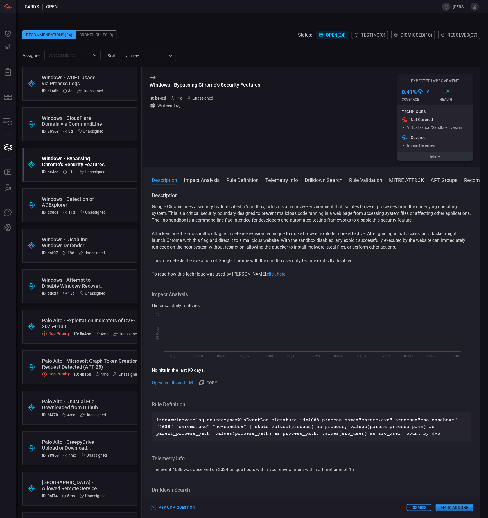
click at [439, 156] on icon "button" at bounding box center [439, 156] width 6 height 4
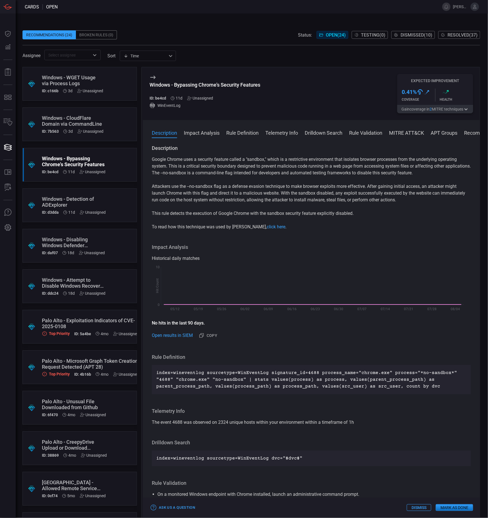
click at [423, 106] on button "Gain coverage in 2 MITRE technique s" at bounding box center [435, 109] width 76 height 8
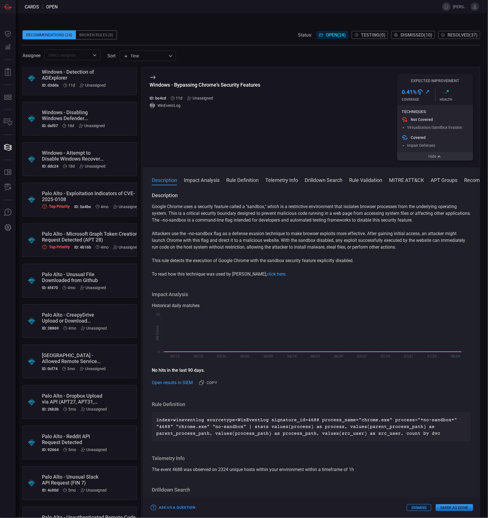
scroll to position [128, 0]
click at [113, 207] on icon at bounding box center [115, 206] width 4 height 4
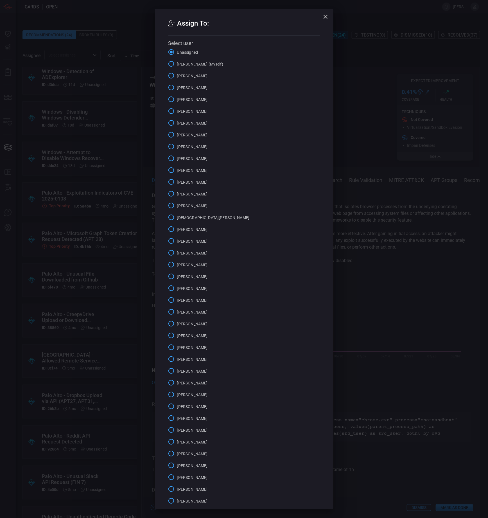
click at [113, 199] on div "Assign To: Select user Unassigned [PERSON_NAME] (Myself) [PERSON_NAME] [PERSON_…" at bounding box center [244, 259] width 488 height 518
click at [87, 198] on div "Assign To: Select user Unassigned [PERSON_NAME] (Myself) [PERSON_NAME] [PERSON_…" at bounding box center [244, 259] width 488 height 518
click at [323, 16] on icon "button" at bounding box center [325, 16] width 7 height 7
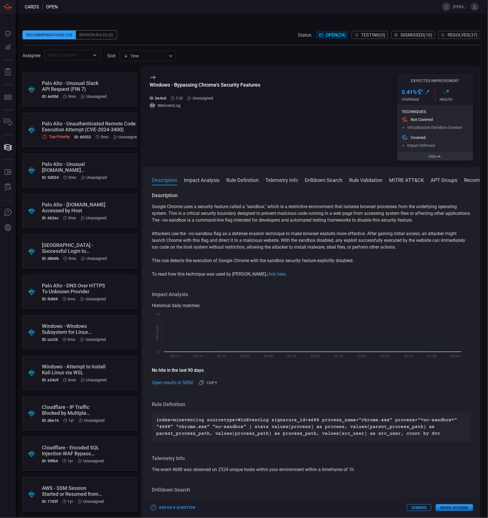
scroll to position [524, 0]
click at [106, 365] on div "Windows - Attempt to Install Kali Linux via WSL" at bounding box center [74, 369] width 65 height 12
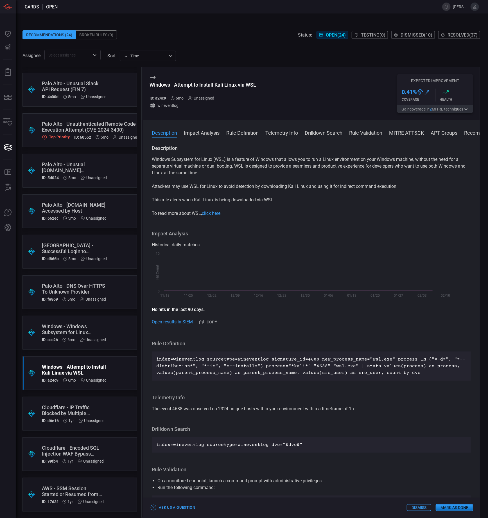
click at [438, 110] on button "Gain coverage in 2 MITRE technique s" at bounding box center [435, 109] width 76 height 8
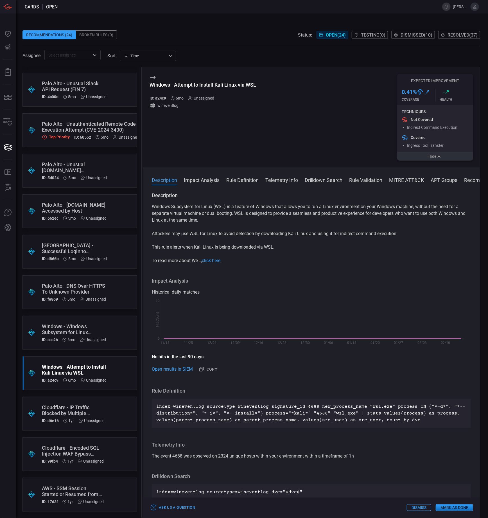
click at [97, 337] on div "Unassigned" at bounding box center [93, 339] width 26 height 4
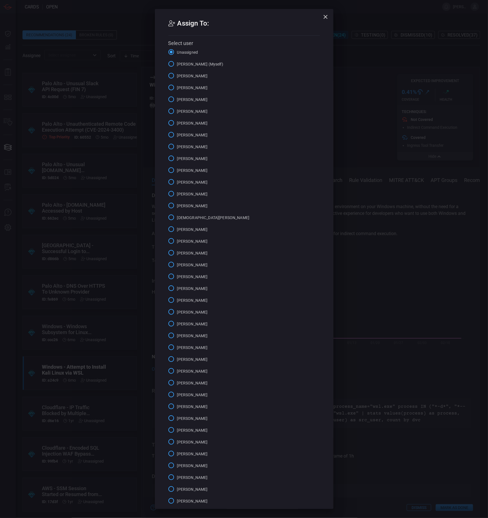
click at [369, 201] on div "Assign To: Select user Unassigned [PERSON_NAME] (Myself) [PERSON_NAME] [PERSON_…" at bounding box center [244, 259] width 488 height 518
click at [322, 17] on icon "button" at bounding box center [325, 16] width 7 height 7
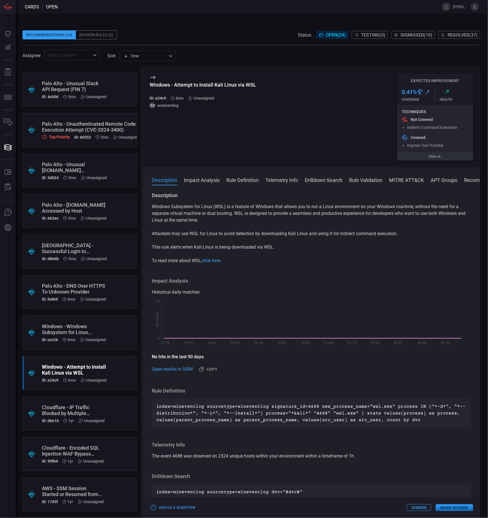
click at [78, 330] on div "Windows - Windows Subsystem for Linux Enabled via DISM" at bounding box center [74, 329] width 64 height 12
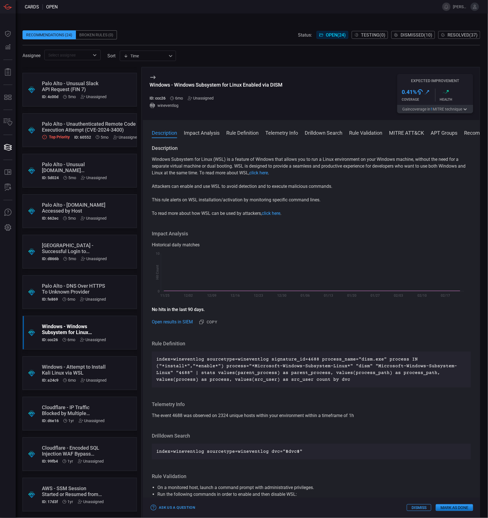
click at [431, 109] on span "1" at bounding box center [432, 109] width 2 height 4
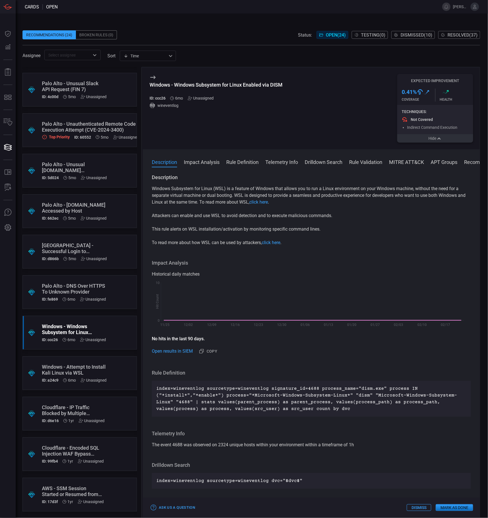
click at [67, 366] on div "Windows - Attempt to Install Kali Linux via WSL" at bounding box center [74, 370] width 65 height 12
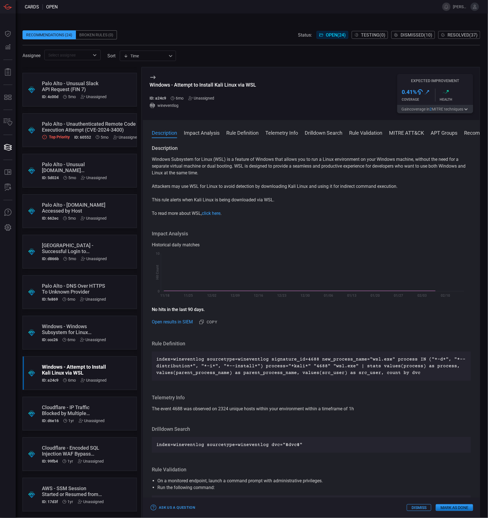
click at [439, 108] on button "Gain coverage in 2 MITRE technique s" at bounding box center [435, 109] width 76 height 8
